Goal: Task Accomplishment & Management: Use online tool/utility

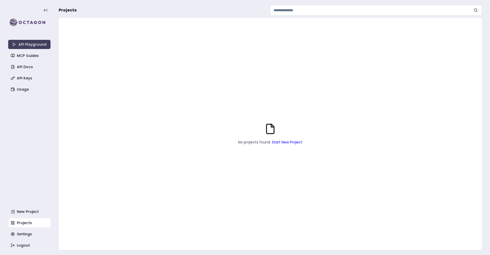
click at [284, 143] on link "Start New Project" at bounding box center [287, 142] width 31 height 5
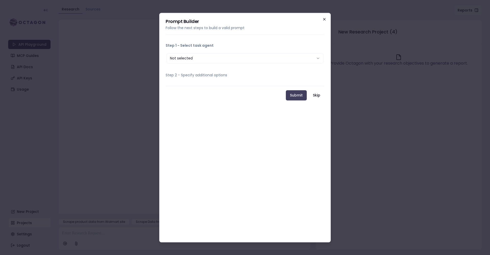
click at [327, 20] on div "**********" at bounding box center [244, 127] width 171 height 229
click at [324, 18] on icon "button" at bounding box center [324, 19] width 4 height 4
